Goal: Task Accomplishment & Management: Use online tool/utility

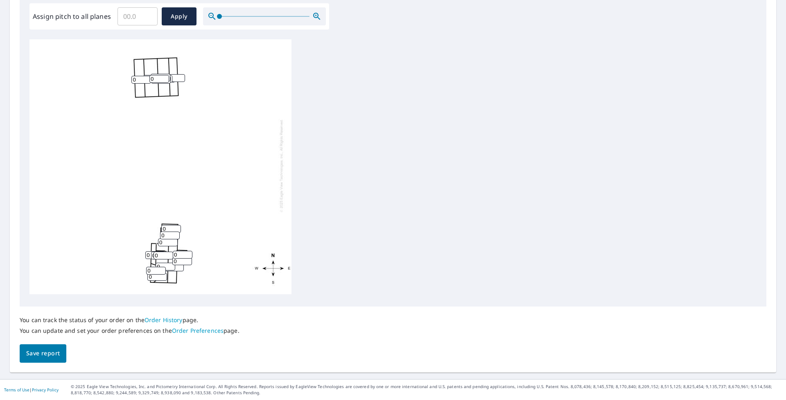
scroll to position [9, 0]
click at [275, 14] on div at bounding box center [264, 16] width 123 height 18
click at [275, 16] on div at bounding box center [264, 16] width 123 height 18
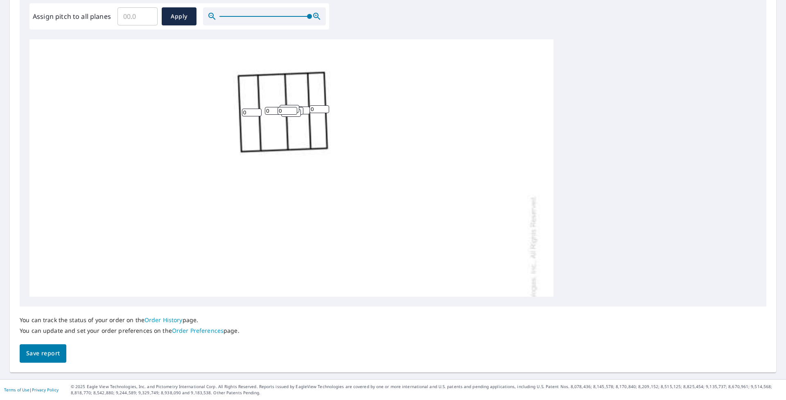
drag, startPoint x: 219, startPoint y: 16, endPoint x: 326, endPoint y: 34, distance: 108.5
click at [326, 34] on div "Edit Pitches Assign pitch to all planes ​ Apply 0 0 0 0 0 0 0 0 0 0 0 0 0 0 0 0…" at bounding box center [393, 138] width 747 height 335
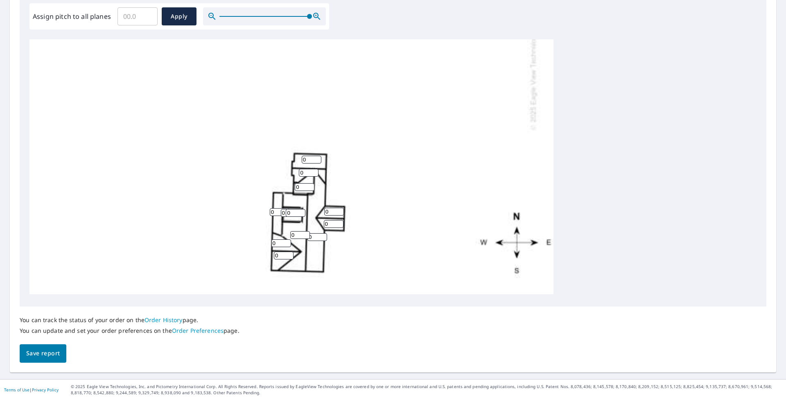
scroll to position [266, 0]
click at [317, 156] on input "1" at bounding box center [312, 160] width 20 height 8
click at [317, 156] on input "2" at bounding box center [312, 160] width 20 height 8
click at [317, 156] on input "3" at bounding box center [312, 160] width 20 height 8
click at [317, 156] on input "4" at bounding box center [312, 160] width 20 height 8
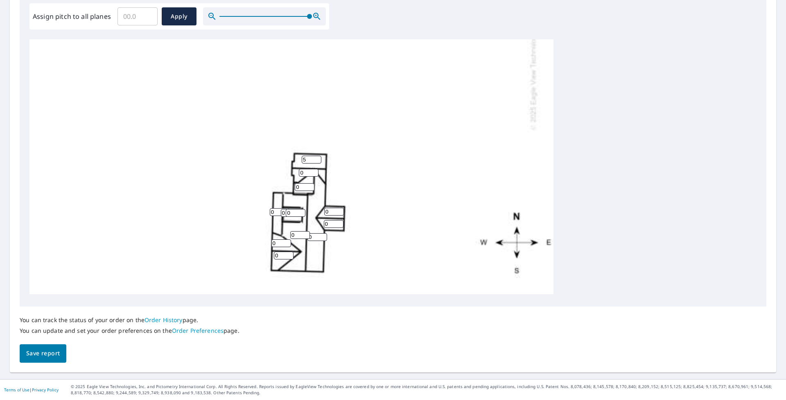
click at [317, 156] on input "5" at bounding box center [312, 160] width 20 height 8
click at [317, 156] on input "6" at bounding box center [312, 160] width 20 height 8
click at [317, 156] on input "7" at bounding box center [312, 160] width 20 height 8
type input "8"
click at [317, 156] on input "8" at bounding box center [312, 160] width 20 height 8
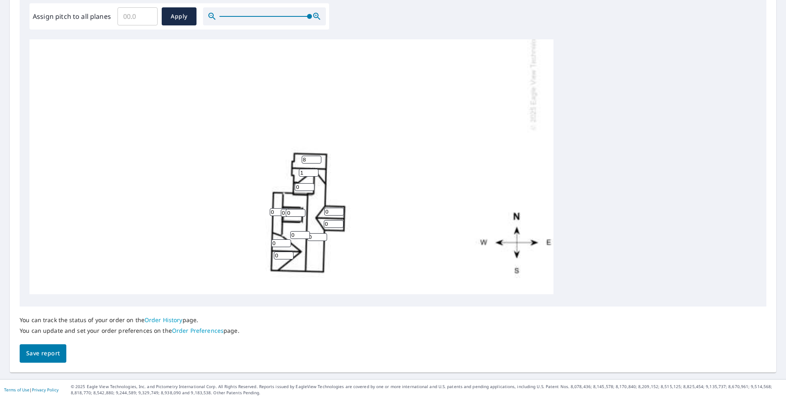
click at [314, 169] on input "1" at bounding box center [309, 173] width 20 height 8
click at [314, 169] on input "2" at bounding box center [309, 173] width 20 height 8
click at [314, 169] on input "3" at bounding box center [309, 173] width 20 height 8
click at [314, 169] on input "4" at bounding box center [309, 173] width 20 height 8
click at [314, 169] on input "5" at bounding box center [309, 173] width 20 height 8
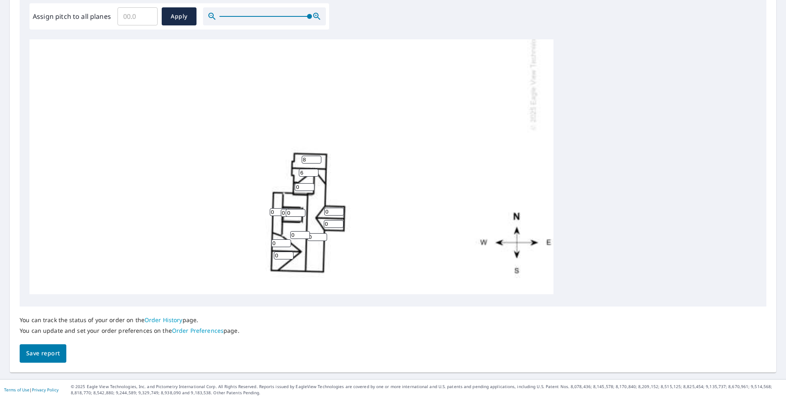
click at [314, 169] on input "6" at bounding box center [309, 173] width 20 height 8
click at [314, 169] on input "7" at bounding box center [309, 173] width 20 height 8
type input "8"
click at [314, 169] on input "8" at bounding box center [309, 173] width 20 height 8
click at [311, 183] on input "1" at bounding box center [305, 187] width 20 height 8
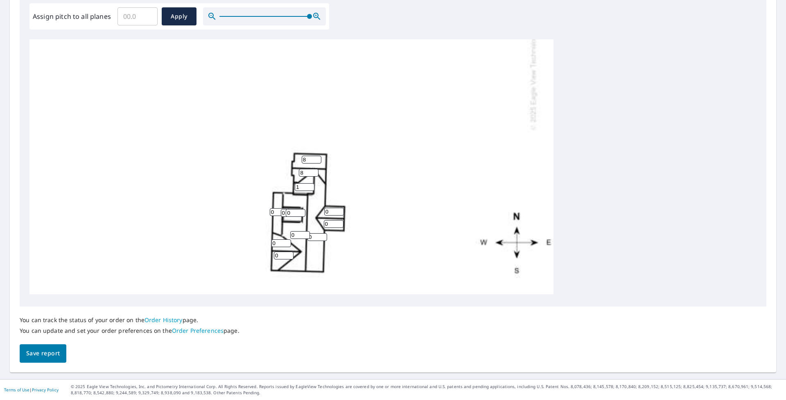
click at [311, 183] on input "2" at bounding box center [305, 187] width 20 height 8
click at [311, 183] on input "3" at bounding box center [305, 187] width 20 height 8
click at [311, 183] on input "4" at bounding box center [305, 187] width 20 height 8
click at [311, 183] on input "5" at bounding box center [305, 187] width 20 height 8
click at [311, 183] on input "6" at bounding box center [305, 187] width 20 height 8
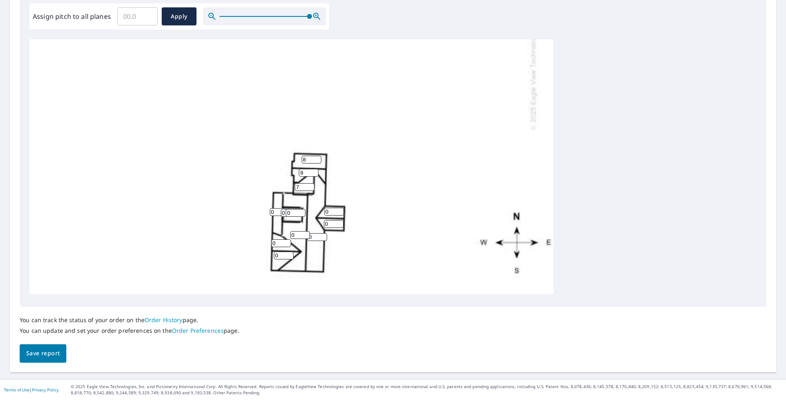
click at [311, 183] on input "7" at bounding box center [305, 187] width 20 height 8
type input "8"
click at [311, 183] on input "8" at bounding box center [305, 187] width 20 height 8
click at [339, 208] on input "1" at bounding box center [334, 212] width 20 height 8
click at [339, 208] on input "2" at bounding box center [334, 212] width 20 height 8
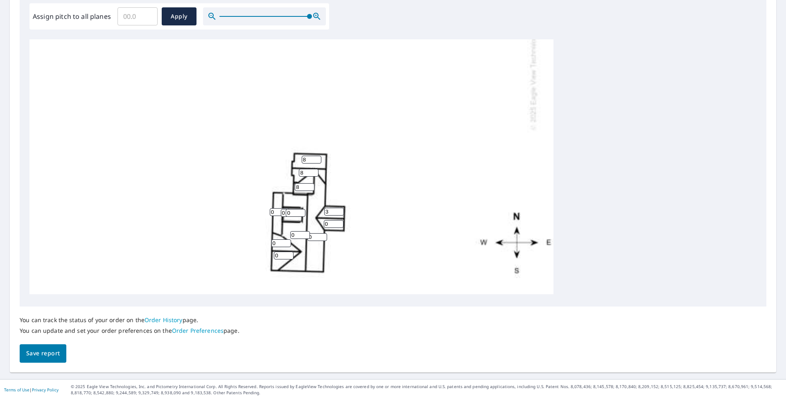
click at [339, 208] on input "3" at bounding box center [334, 212] width 20 height 8
click at [339, 208] on input "4" at bounding box center [334, 212] width 20 height 8
click at [339, 208] on input "5" at bounding box center [334, 212] width 20 height 8
click at [339, 208] on input "6" at bounding box center [334, 212] width 20 height 8
click at [339, 208] on input "7" at bounding box center [334, 212] width 20 height 8
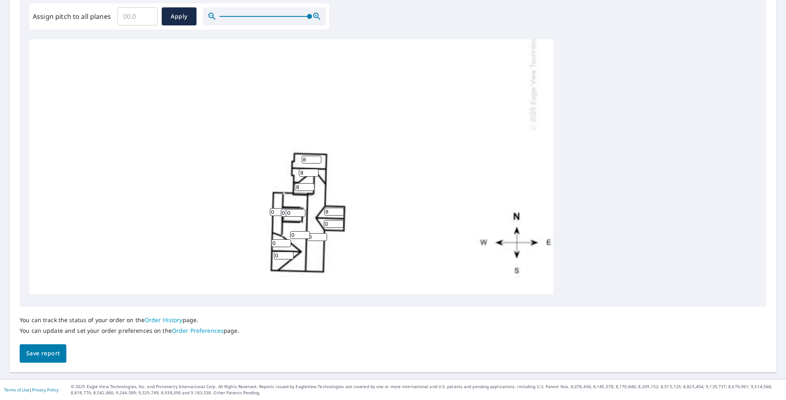
type input "8"
click at [339, 208] on input "8" at bounding box center [334, 212] width 20 height 8
click at [338, 220] on input "1" at bounding box center [334, 224] width 20 height 8
click at [338, 220] on input "2" at bounding box center [334, 224] width 20 height 8
click at [338, 220] on input "3" at bounding box center [334, 224] width 20 height 8
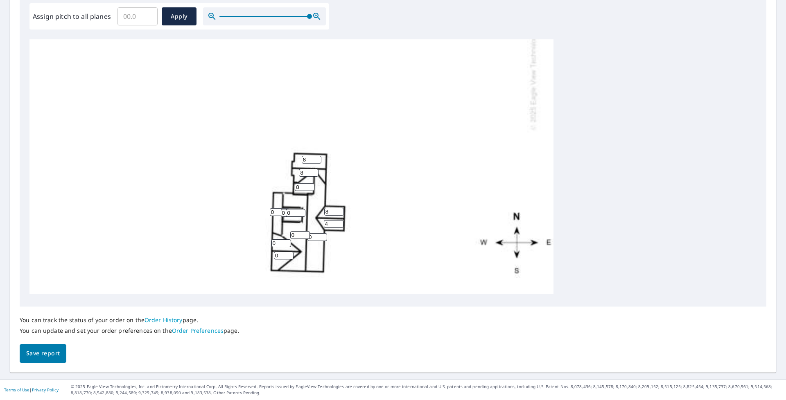
click at [338, 220] on input "4" at bounding box center [334, 224] width 20 height 8
click at [338, 220] on input "5" at bounding box center [334, 224] width 20 height 8
click at [338, 220] on input "6" at bounding box center [334, 224] width 20 height 8
click at [338, 220] on input "7" at bounding box center [334, 224] width 20 height 8
type input "8"
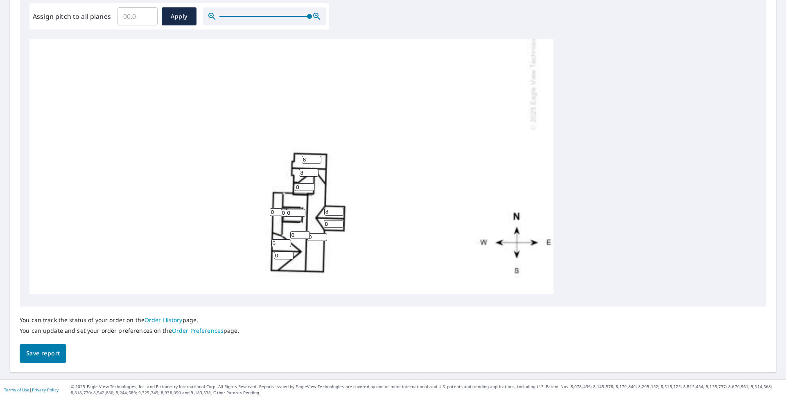
click at [338, 220] on input "8" at bounding box center [334, 224] width 20 height 8
click at [322, 233] on input "1" at bounding box center [318, 237] width 20 height 8
click at [322, 233] on input "2" at bounding box center [318, 237] width 20 height 8
click at [322, 233] on input "3" at bounding box center [318, 237] width 20 height 8
click at [322, 233] on input "4" at bounding box center [318, 237] width 20 height 8
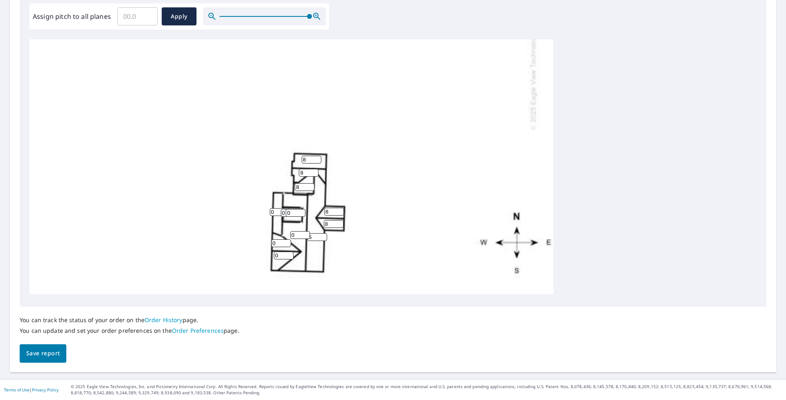
click at [322, 233] on input "5" at bounding box center [318, 237] width 20 height 8
click at [322, 233] on input "6" at bounding box center [318, 237] width 20 height 8
click at [322, 233] on input "7" at bounding box center [318, 237] width 20 height 8
type input "8"
click at [322, 233] on input "8" at bounding box center [318, 237] width 20 height 8
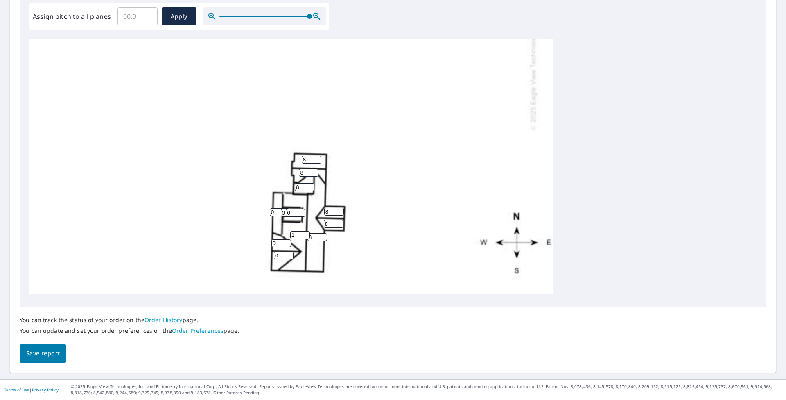
click at [305, 231] on input "1" at bounding box center [300, 235] width 20 height 8
click at [305, 231] on input "2" at bounding box center [300, 235] width 20 height 8
click at [305, 231] on input "3" at bounding box center [300, 235] width 20 height 8
click at [305, 231] on input "4" at bounding box center [300, 235] width 20 height 8
click at [305, 231] on input "5" at bounding box center [300, 235] width 20 height 8
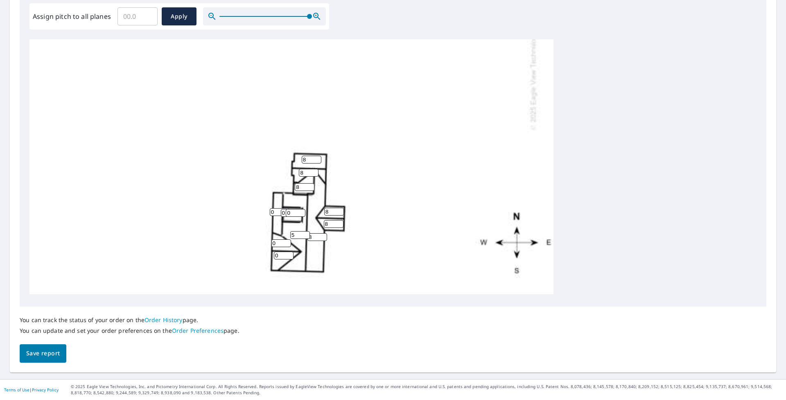
click at [305, 231] on input "6" at bounding box center [300, 235] width 20 height 8
click at [305, 231] on input "7" at bounding box center [300, 235] width 20 height 8
type input "8"
click at [305, 231] on input "8" at bounding box center [300, 235] width 20 height 8
click at [287, 239] on input "1" at bounding box center [282, 243] width 20 height 8
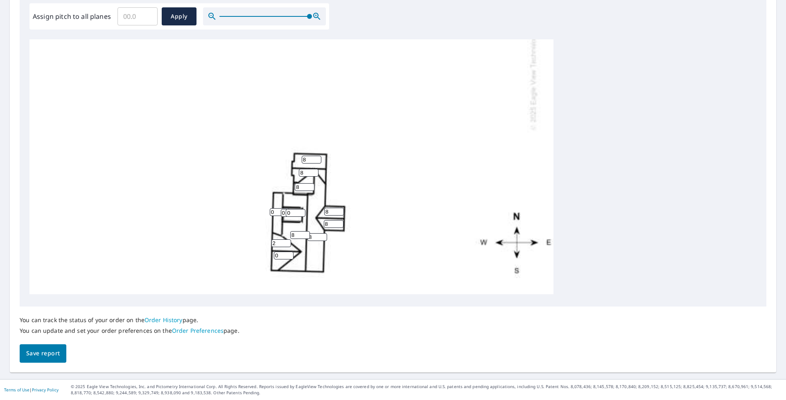
click at [287, 239] on input "2" at bounding box center [282, 243] width 20 height 8
click at [287, 239] on input "3" at bounding box center [282, 243] width 20 height 8
click at [287, 239] on input "4" at bounding box center [282, 243] width 20 height 8
click at [287, 239] on input "5" at bounding box center [282, 243] width 20 height 8
click at [287, 239] on input "6" at bounding box center [282, 243] width 20 height 8
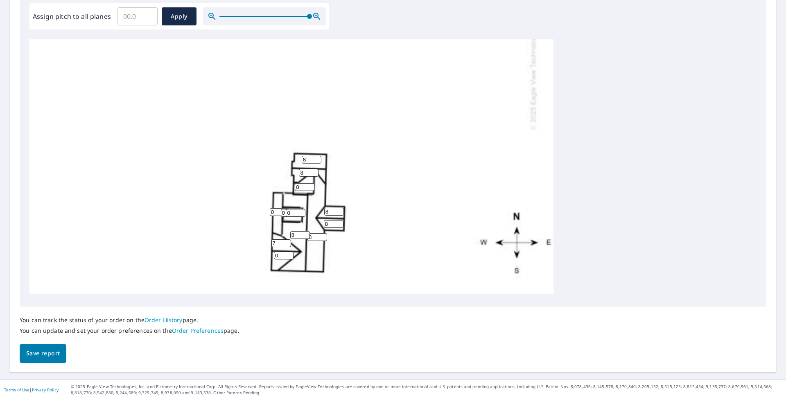
click at [287, 239] on input "7" at bounding box center [282, 243] width 20 height 8
type input "8"
click at [287, 239] on input "8" at bounding box center [282, 243] width 20 height 8
click at [289, 245] on input "1" at bounding box center [284, 255] width 20 height 8
click at [289, 245] on input "2" at bounding box center [284, 255] width 20 height 8
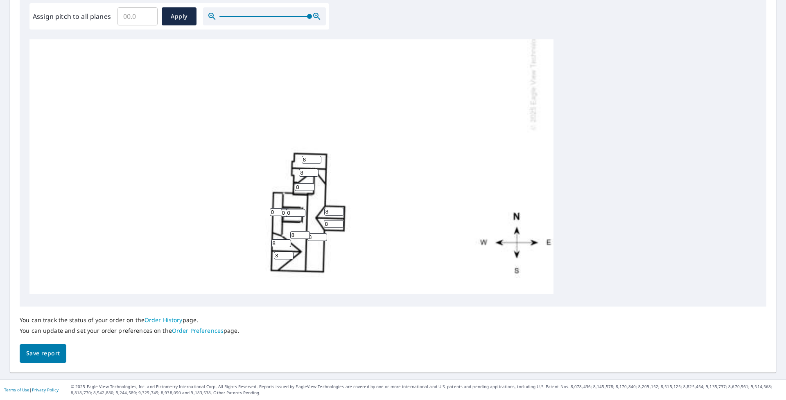
click at [289, 245] on input "3" at bounding box center [284, 255] width 20 height 8
click at [289, 245] on input "4" at bounding box center [284, 255] width 20 height 8
click at [289, 245] on input "5" at bounding box center [284, 255] width 20 height 8
click at [289, 245] on input "6" at bounding box center [284, 255] width 20 height 8
click at [289, 245] on input "7" at bounding box center [284, 255] width 20 height 8
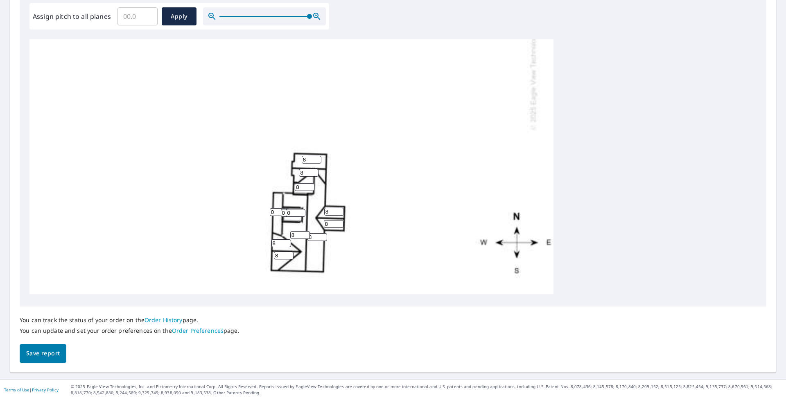
type input "8"
click at [289, 245] on input "8" at bounding box center [284, 255] width 20 height 8
click at [276, 208] on input "0" at bounding box center [280, 212] width 20 height 8
type input "3"
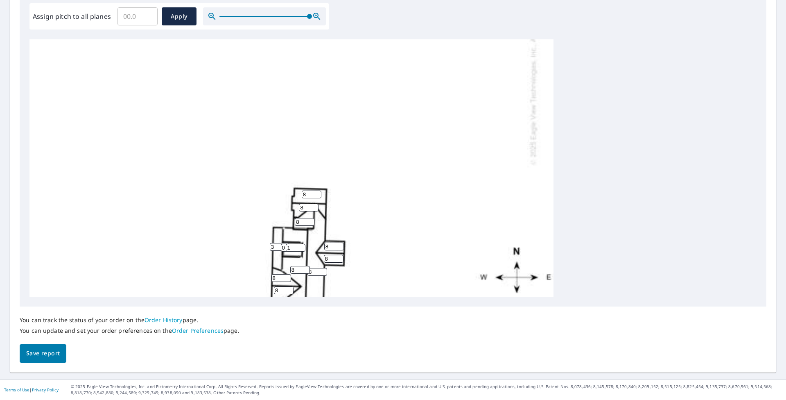
click at [301, 245] on input "1" at bounding box center [296, 248] width 20 height 8
click at [301, 245] on input "2" at bounding box center [296, 248] width 20 height 8
type input "3"
click at [301, 245] on input "3" at bounding box center [296, 248] width 20 height 8
click at [283, 245] on input "0" at bounding box center [291, 248] width 20 height 8
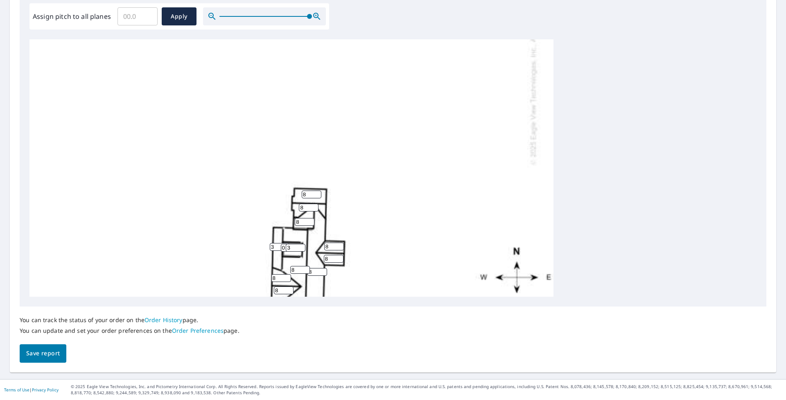
click at [283, 245] on input "0" at bounding box center [291, 248] width 20 height 8
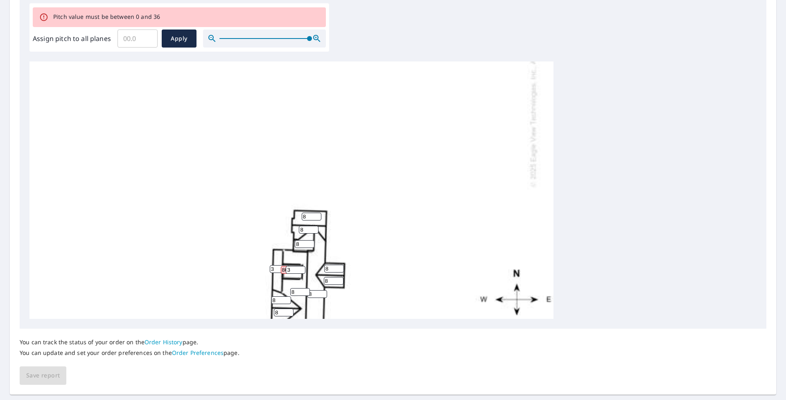
scroll to position [266, 0]
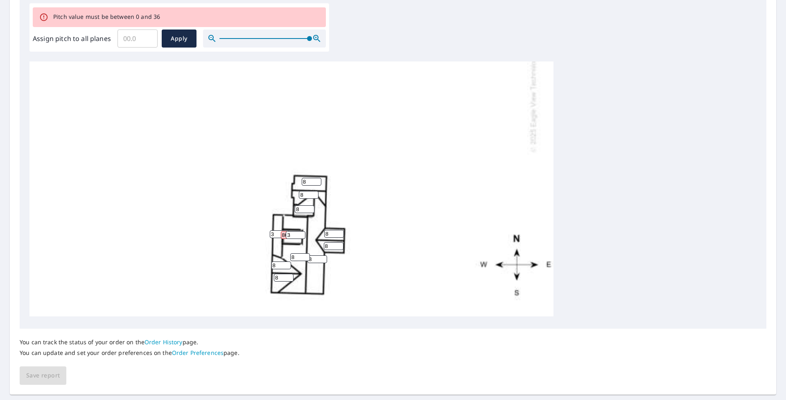
type input "80"
click at [364, 245] on div "0 0 0 8 0 8 8 3 8 8 80 8 8 3 8 8 0 0 0 0" at bounding box center [291, 59] width 524 height 514
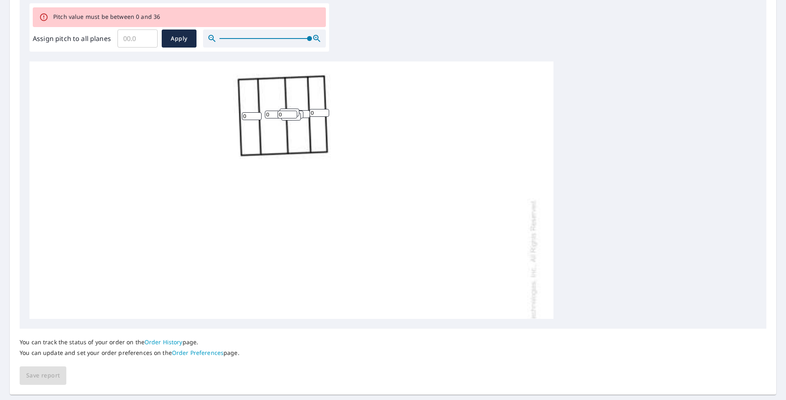
scroll to position [20, 0]
click at [257, 122] on input "1" at bounding box center [252, 123] width 20 height 8
click at [257, 122] on input "2" at bounding box center [252, 123] width 20 height 8
click at [257, 122] on input "3" at bounding box center [252, 123] width 20 height 8
click at [257, 122] on input "4" at bounding box center [252, 123] width 20 height 8
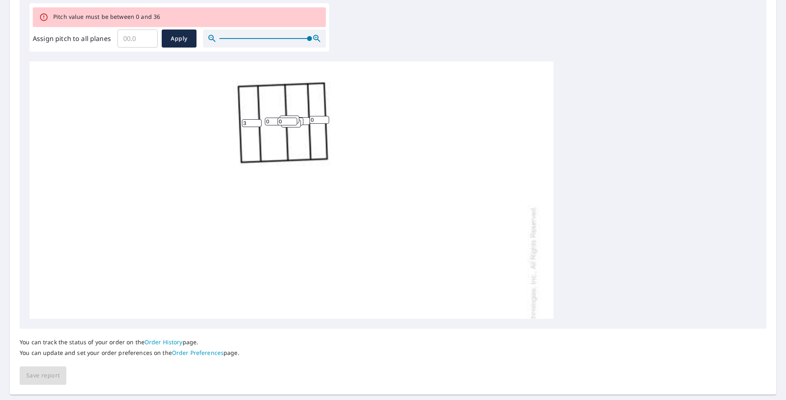
click at [257, 124] on input "3" at bounding box center [252, 123] width 20 height 8
type input "2"
click at [257, 124] on input "2" at bounding box center [252, 123] width 20 height 8
click at [273, 122] on input "0" at bounding box center [275, 122] width 20 height 8
type input "4"
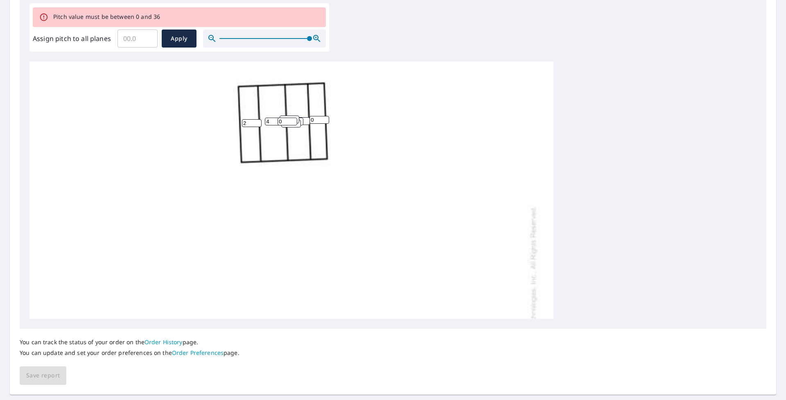
click at [320, 121] on input "0" at bounding box center [320, 120] width 20 height 8
type input "2"
click at [307, 122] on input "0" at bounding box center [300, 121] width 20 height 8
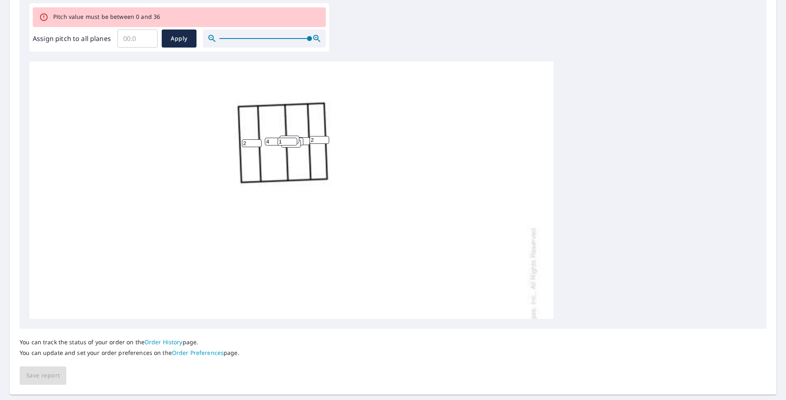
click at [293, 139] on input "1" at bounding box center [288, 142] width 20 height 8
click at [293, 139] on input "2" at bounding box center [288, 142] width 20 height 8
click at [293, 139] on input "3" at bounding box center [288, 142] width 20 height 8
click at [293, 139] on input "4" at bounding box center [288, 142] width 20 height 8
click at [293, 139] on input "5" at bounding box center [288, 142] width 20 height 8
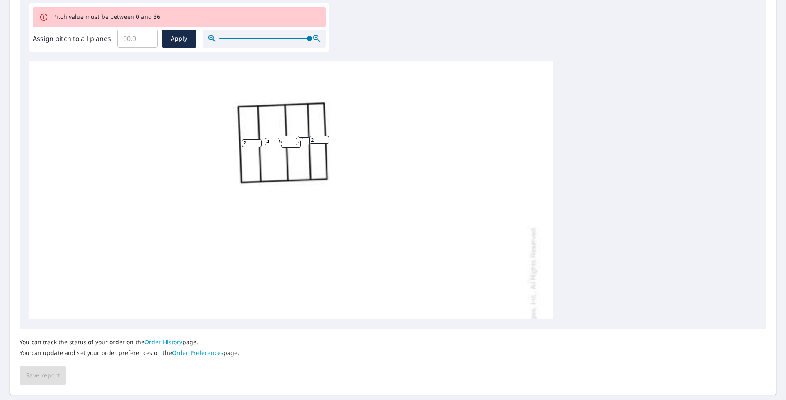
click at [293, 139] on input "6" at bounding box center [288, 142] width 20 height 8
click at [293, 139] on input "7" at bounding box center [288, 142] width 20 height 8
click at [293, 139] on input "8" at bounding box center [288, 142] width 20 height 8
click at [293, 139] on input "9" at bounding box center [288, 142] width 20 height 8
click at [293, 139] on input "10" at bounding box center [288, 142] width 20 height 8
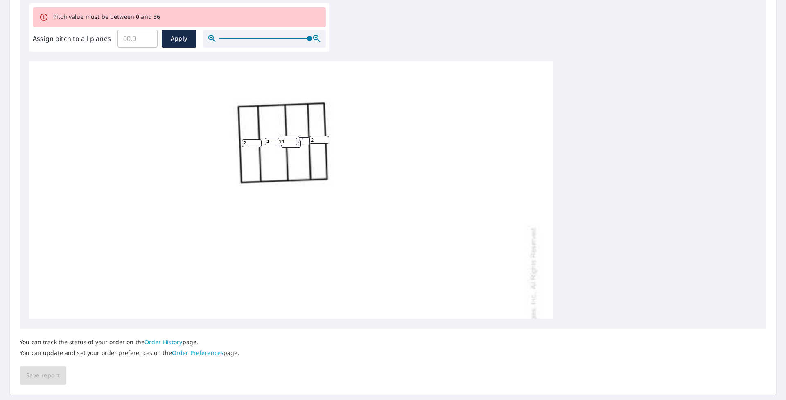
click at [292, 139] on input "11" at bounding box center [288, 142] width 20 height 8
type input "12"
click at [292, 139] on input "12" at bounding box center [288, 142] width 20 height 8
click at [294, 145] on input "0" at bounding box center [291, 144] width 20 height 8
type input "12"
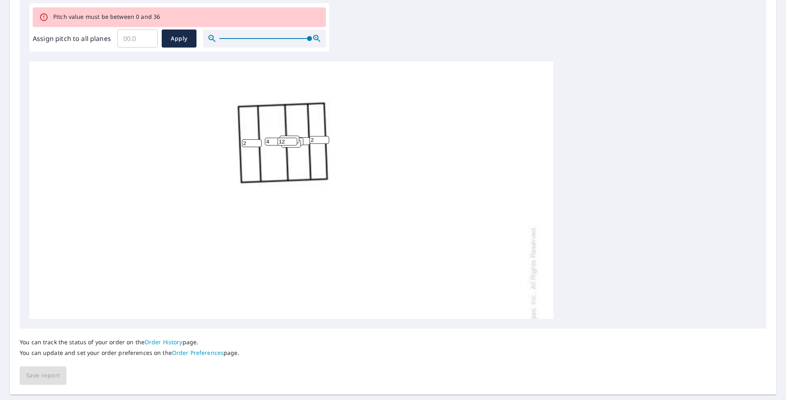
click at [287, 136] on input "0" at bounding box center [290, 140] width 20 height 8
type input "012"
click at [301, 141] on input "1" at bounding box center [294, 142] width 20 height 8
type input "112"
click at [305, 140] on input "1" at bounding box center [300, 141] width 20 height 8
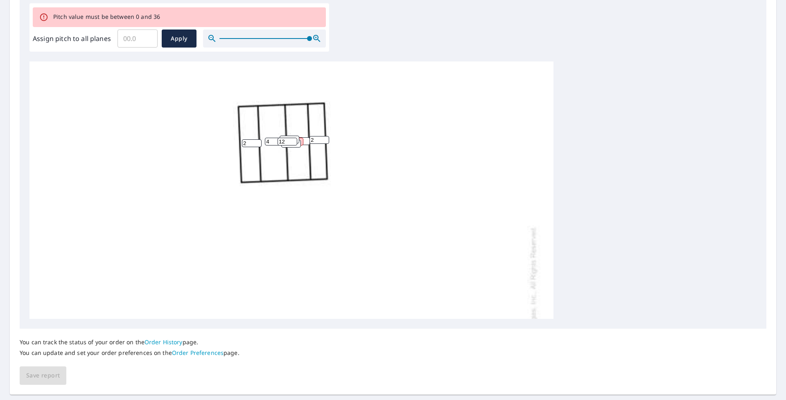
click at [305, 140] on input "2" at bounding box center [300, 141] width 20 height 8
click at [305, 140] on input "3" at bounding box center [300, 141] width 20 height 8
type input "4"
click at [305, 140] on input "4" at bounding box center [300, 141] width 20 height 8
click at [364, 147] on div "4 4 2 8 2 8 8 3 8 8 80 8 8 3 8 8 112 12 012 12" at bounding box center [291, 318] width 524 height 514
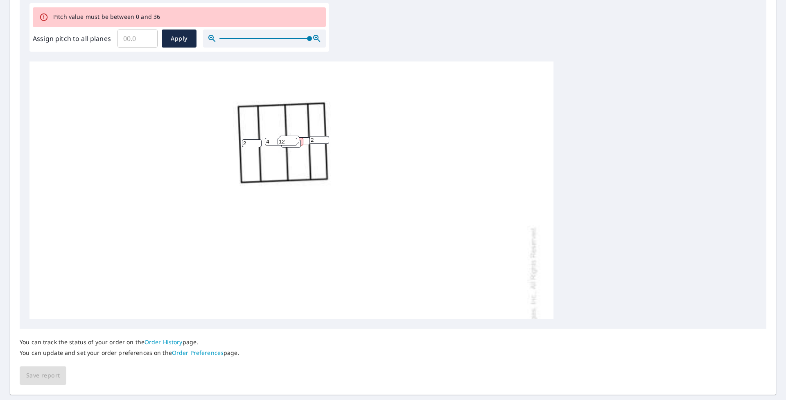
click at [301, 140] on input "112" at bounding box center [294, 142] width 20 height 8
click at [302, 141] on input "13" at bounding box center [294, 142] width 20 height 8
type input "1"
type input "11"
click at [301, 143] on input "11" at bounding box center [294, 142] width 20 height 8
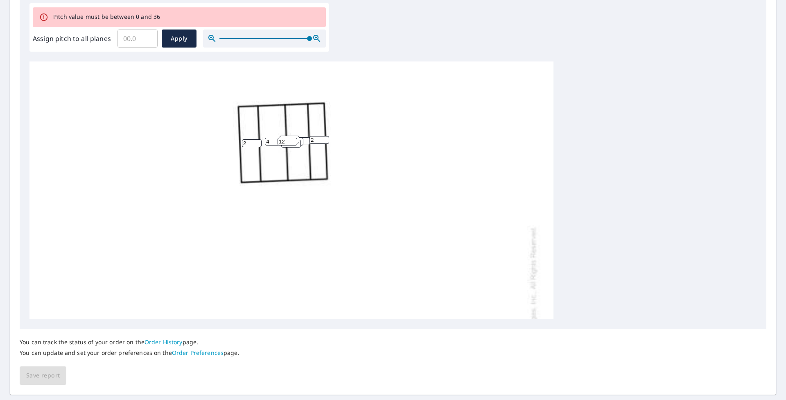
click at [364, 172] on div "4 4 2 8 2 8 8 3 8 8 80 8 8 3 8 8 11 12 012 12" at bounding box center [291, 318] width 524 height 514
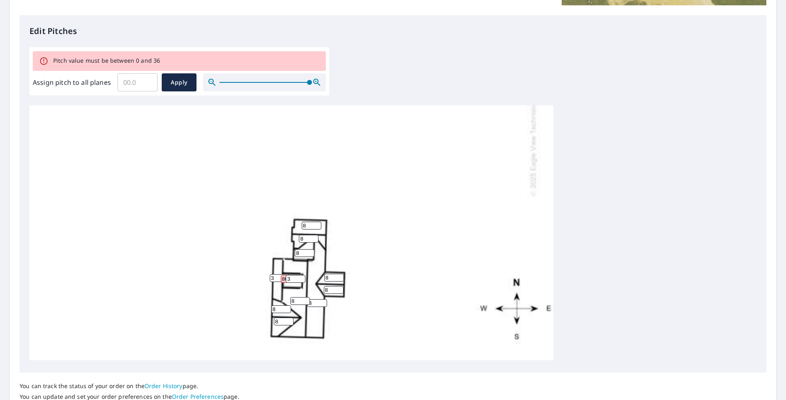
scroll to position [266, 0]
click at [284, 245] on input "80" at bounding box center [291, 279] width 20 height 8
type input "0"
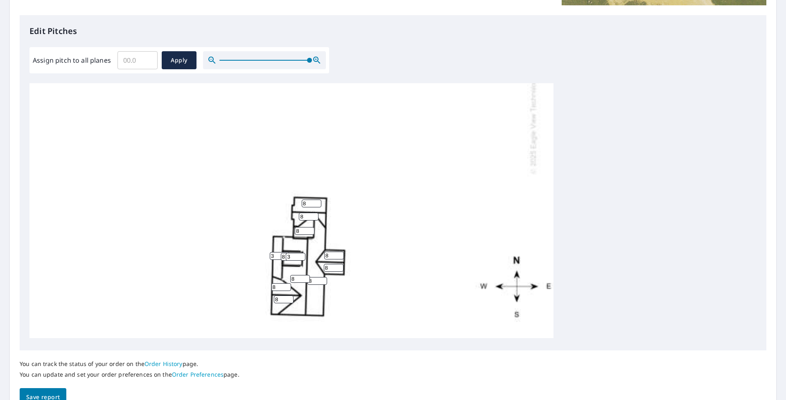
type input "8"
click at [364, 231] on div "4 4 2 8 2 8 8 3 8 8 8 8 8 3 8 8 11 12 012 12" at bounding box center [392, 211] width 727 height 257
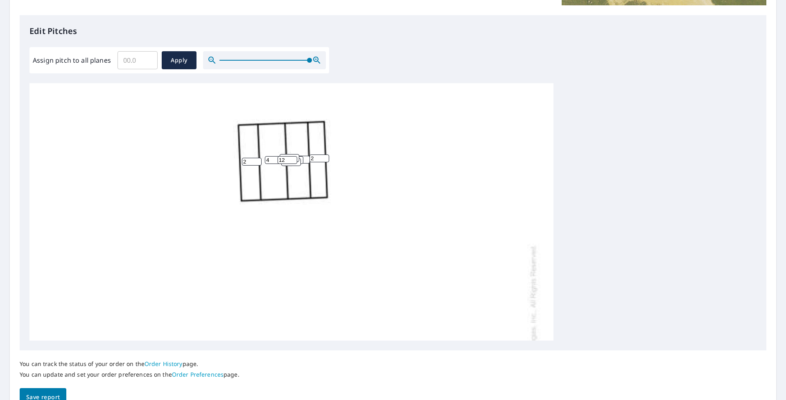
scroll to position [0, 0]
click at [302, 164] on input "10" at bounding box center [294, 163] width 20 height 8
click at [302, 164] on input "9" at bounding box center [294, 163] width 20 height 8
click at [302, 164] on input "8" at bounding box center [294, 163] width 20 height 8
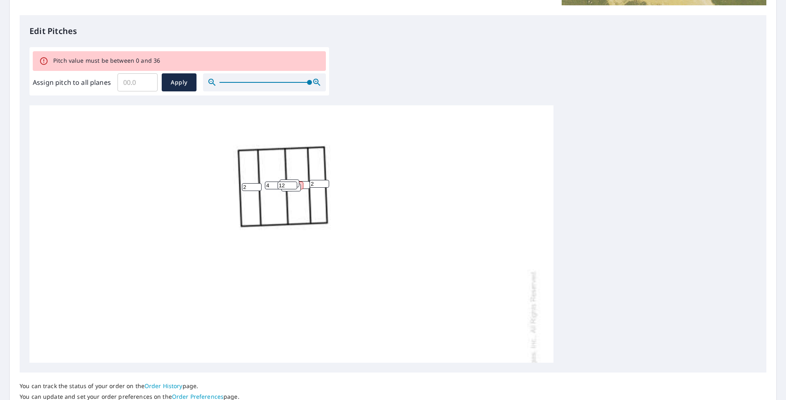
type input "812"
click at [301, 185] on input "812" at bounding box center [294, 185] width 20 height 8
click at [301, 183] on input "812" at bounding box center [294, 185] width 20 height 8
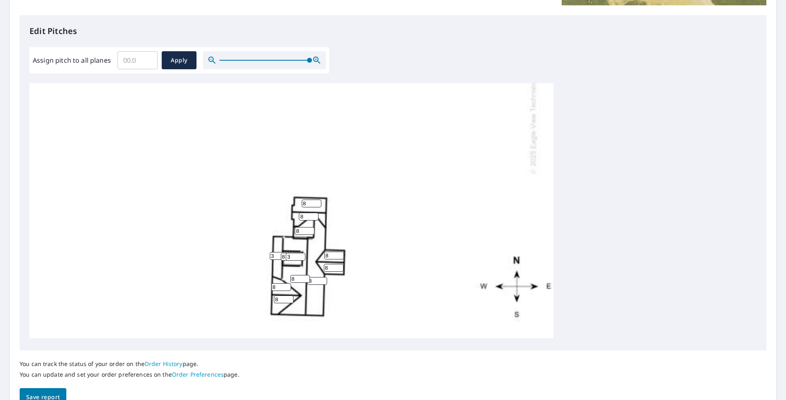
scroll to position [266, 0]
type input "12"
click at [54, 245] on span "Save report" at bounding box center [43, 397] width 34 height 10
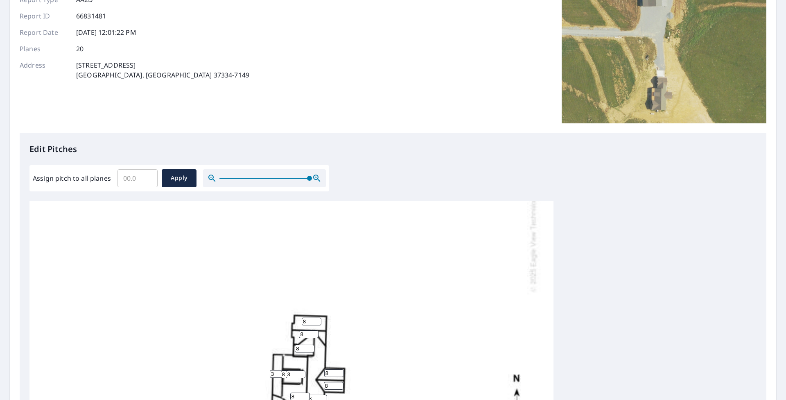
scroll to position [0, 0]
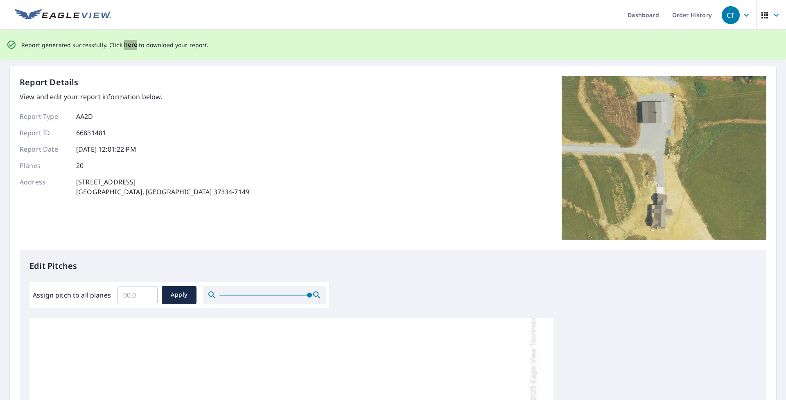
click at [124, 45] on span "here" at bounding box center [131, 45] width 14 height 10
